Goal: Check status

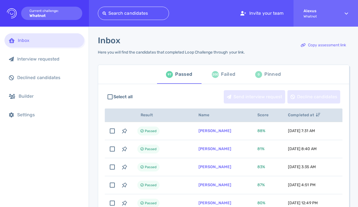
click at [217, 72] on div "200 Failed" at bounding box center [223, 75] width 23 height 16
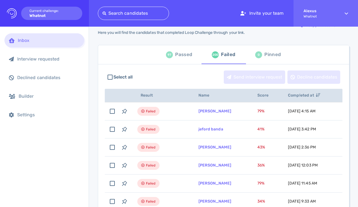
scroll to position [16, 0]
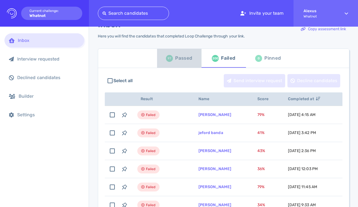
click at [184, 61] on div "Passed" at bounding box center [183, 58] width 17 height 8
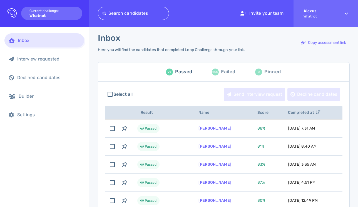
scroll to position [1, 0]
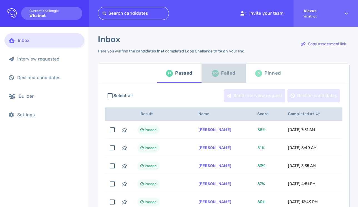
click at [213, 77] on div "200 Failed" at bounding box center [223, 74] width 23 height 16
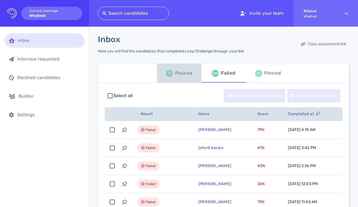
click at [185, 78] on div "97 Passed" at bounding box center [179, 74] width 26 height 16
